Goal: Task Accomplishment & Management: Complete application form

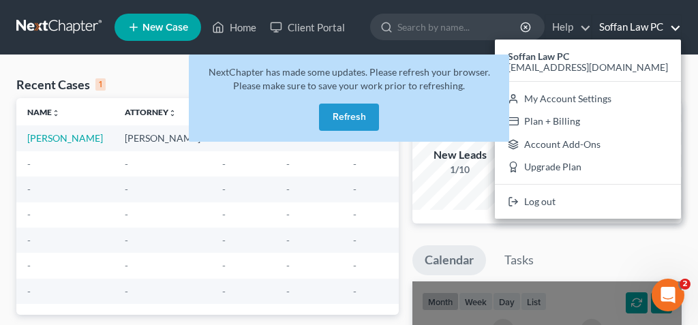
click at [354, 114] on button "Refresh" at bounding box center [349, 117] width 60 height 27
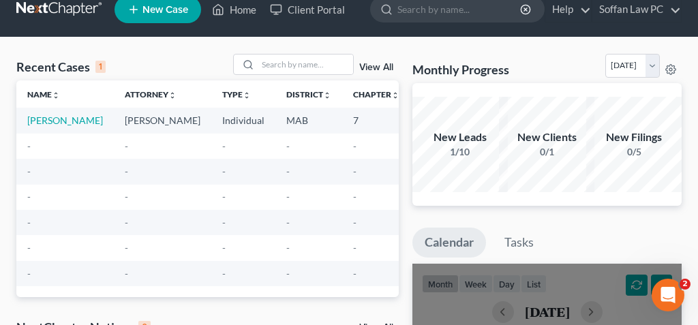
scroll to position [23, 0]
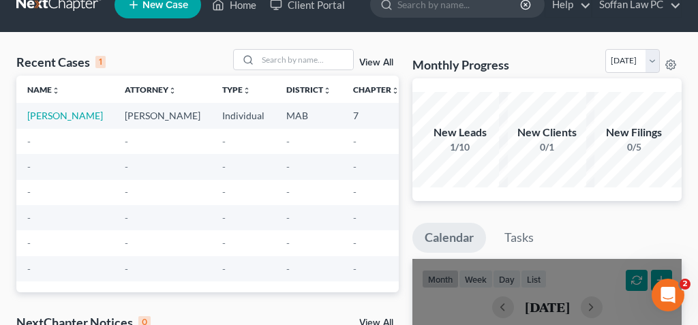
click at [147, 2] on span "New Case" at bounding box center [166, 5] width 46 height 10
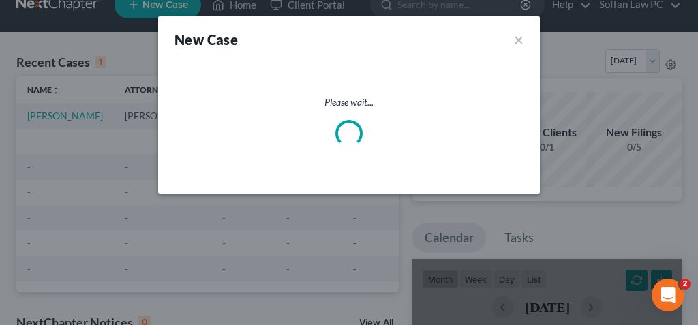
select select "39"
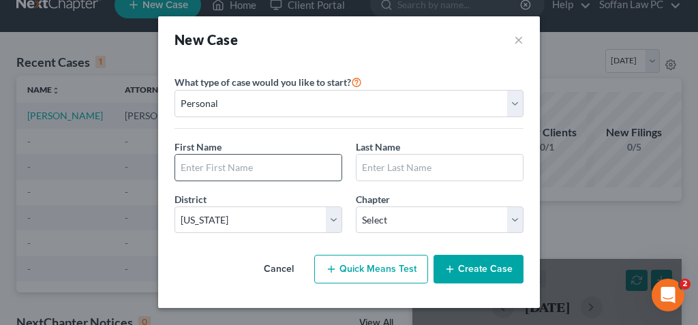
click at [271, 175] on input "text" at bounding box center [258, 168] width 166 height 26
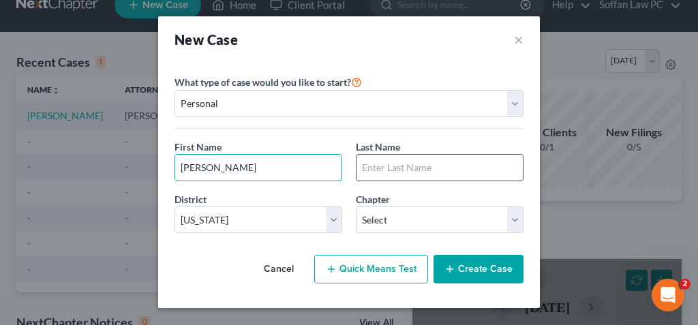
type input "[PERSON_NAME]"
click at [481, 171] on input "text" at bounding box center [440, 168] width 166 height 26
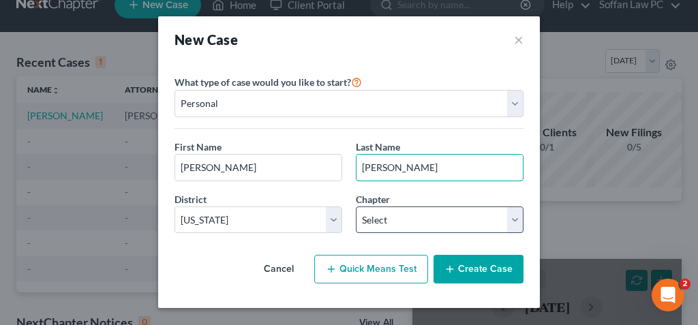
type input "[PERSON_NAME]"
click at [464, 220] on select "Select 7 11 12 13" at bounding box center [440, 220] width 168 height 27
select select "1"
click at [356, 207] on select "Select 7 11 12 13" at bounding box center [440, 220] width 168 height 27
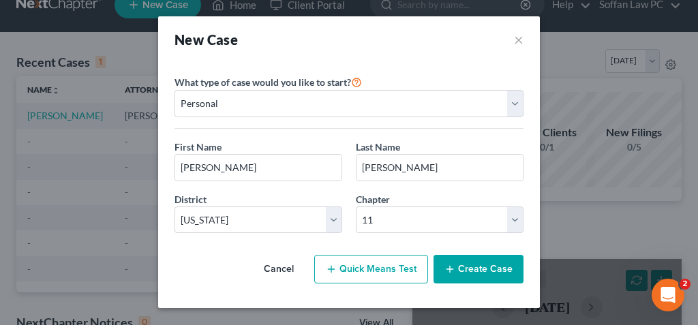
click at [470, 272] on button "Create Case" at bounding box center [479, 269] width 90 height 29
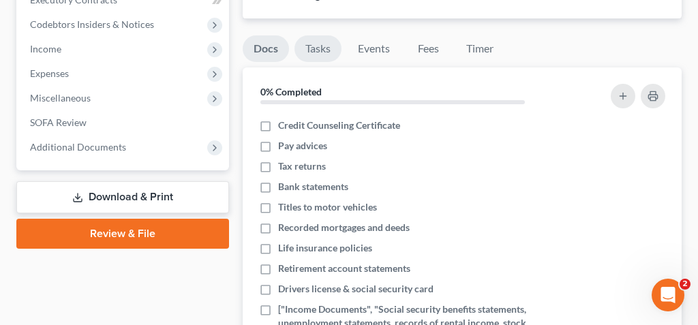
click at [312, 46] on link "Tasks" at bounding box center [318, 48] width 47 height 27
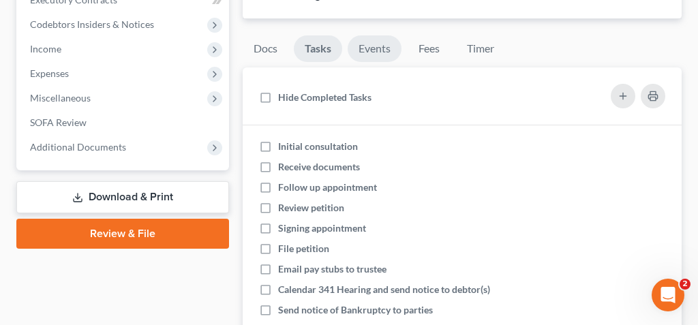
click at [376, 46] on link "Events" at bounding box center [375, 48] width 54 height 27
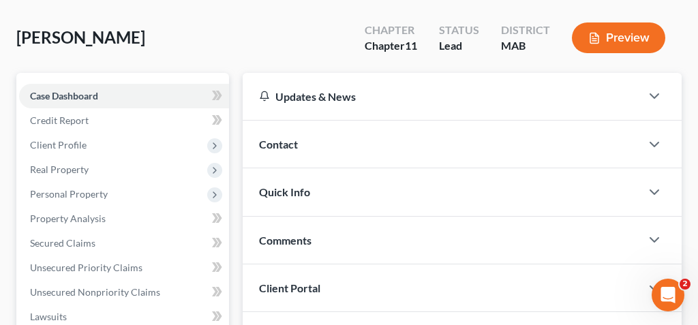
scroll to position [62, 0]
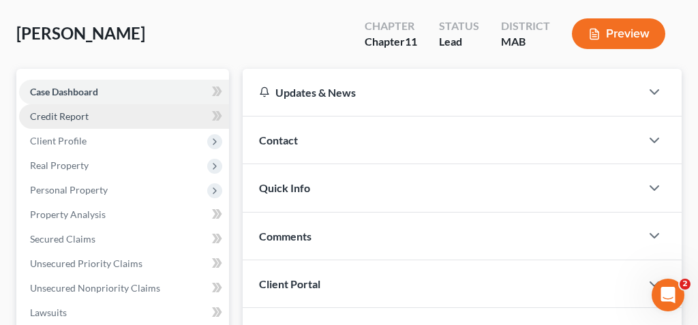
click at [153, 117] on link "Credit Report" at bounding box center [124, 116] width 210 height 25
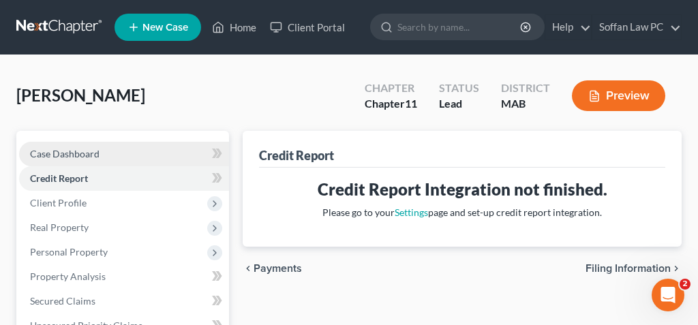
click at [136, 145] on link "Case Dashboard" at bounding box center [124, 154] width 210 height 25
